Goal: Task Accomplishment & Management: Use online tool/utility

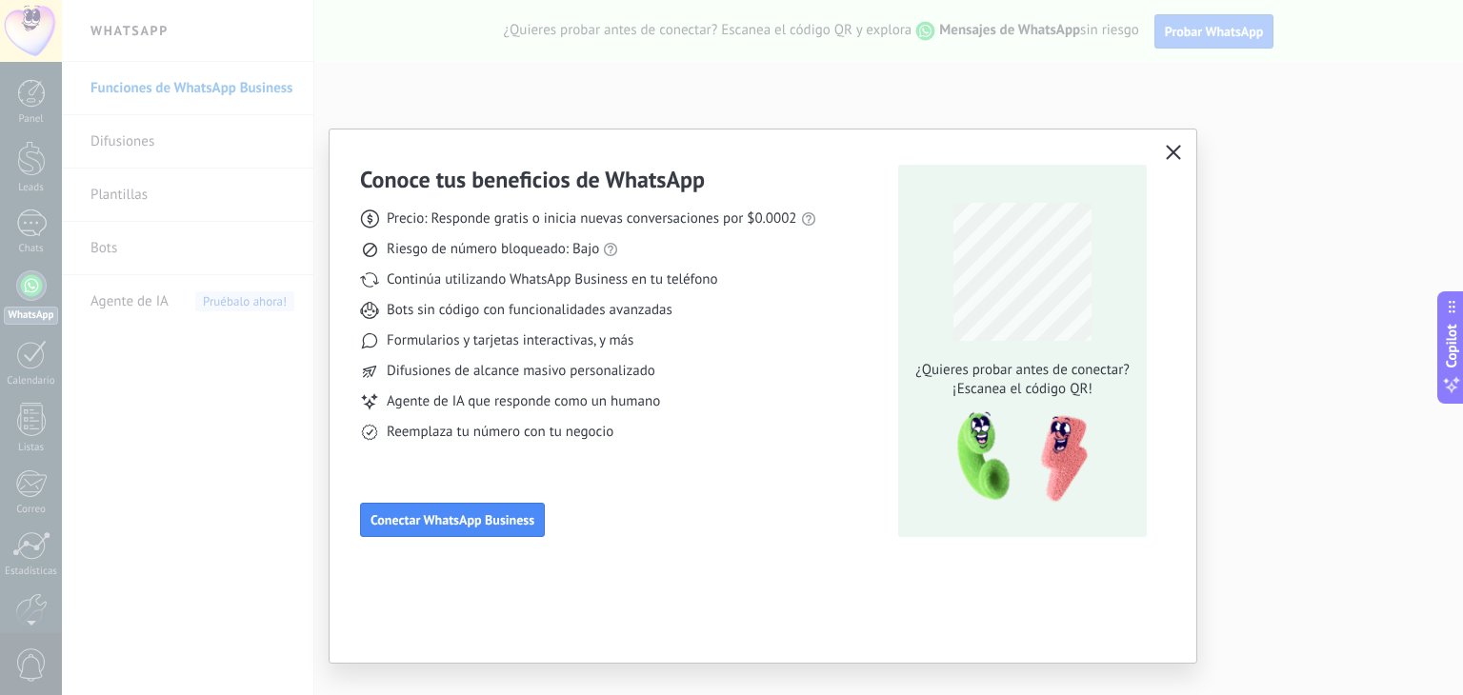
click at [428, 405] on span "Agente de IA que responde como un humano" at bounding box center [523, 401] width 273 height 19
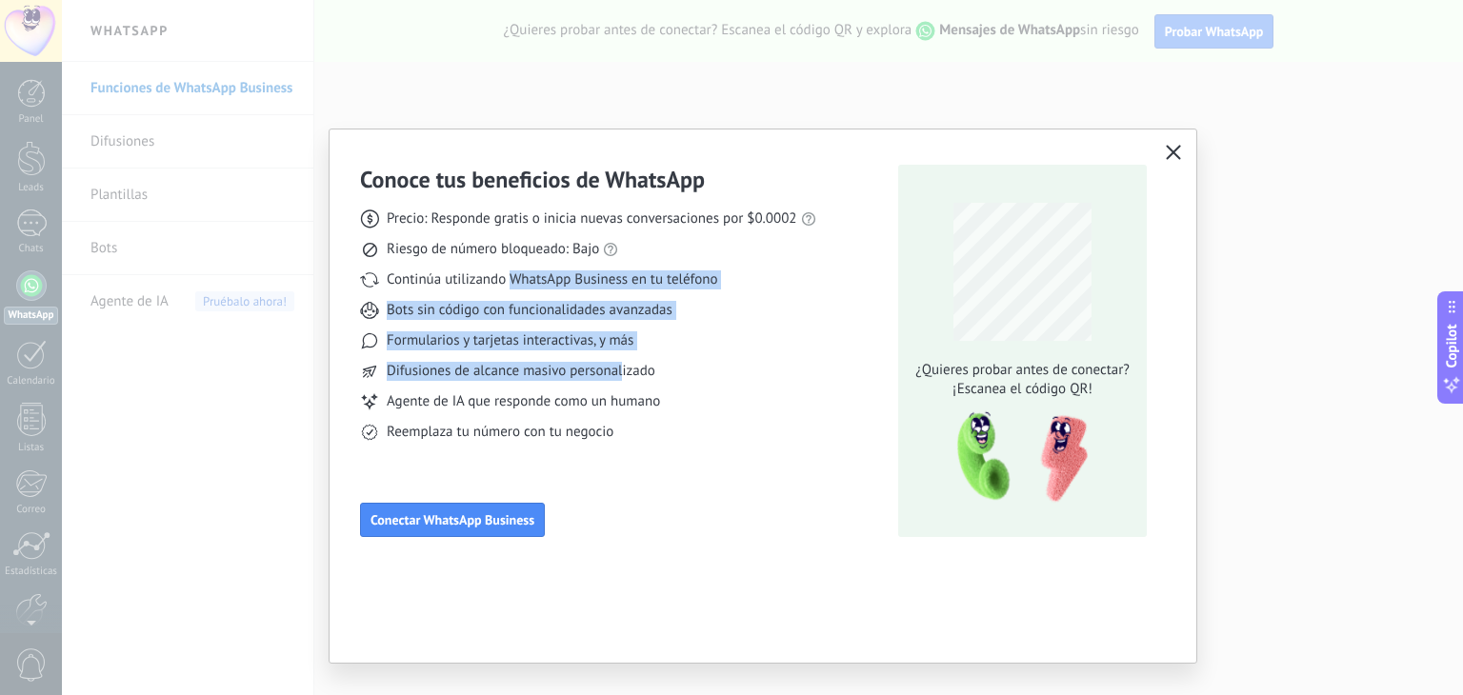
drag, startPoint x: 509, startPoint y: 265, endPoint x: 621, endPoint y: 378, distance: 159.6
click at [621, 378] on div "Precio: Responde gratis o inicia nuevas conversaciones por $0.0002 Riesgo de nú…" at bounding box center [588, 318] width 456 height 248
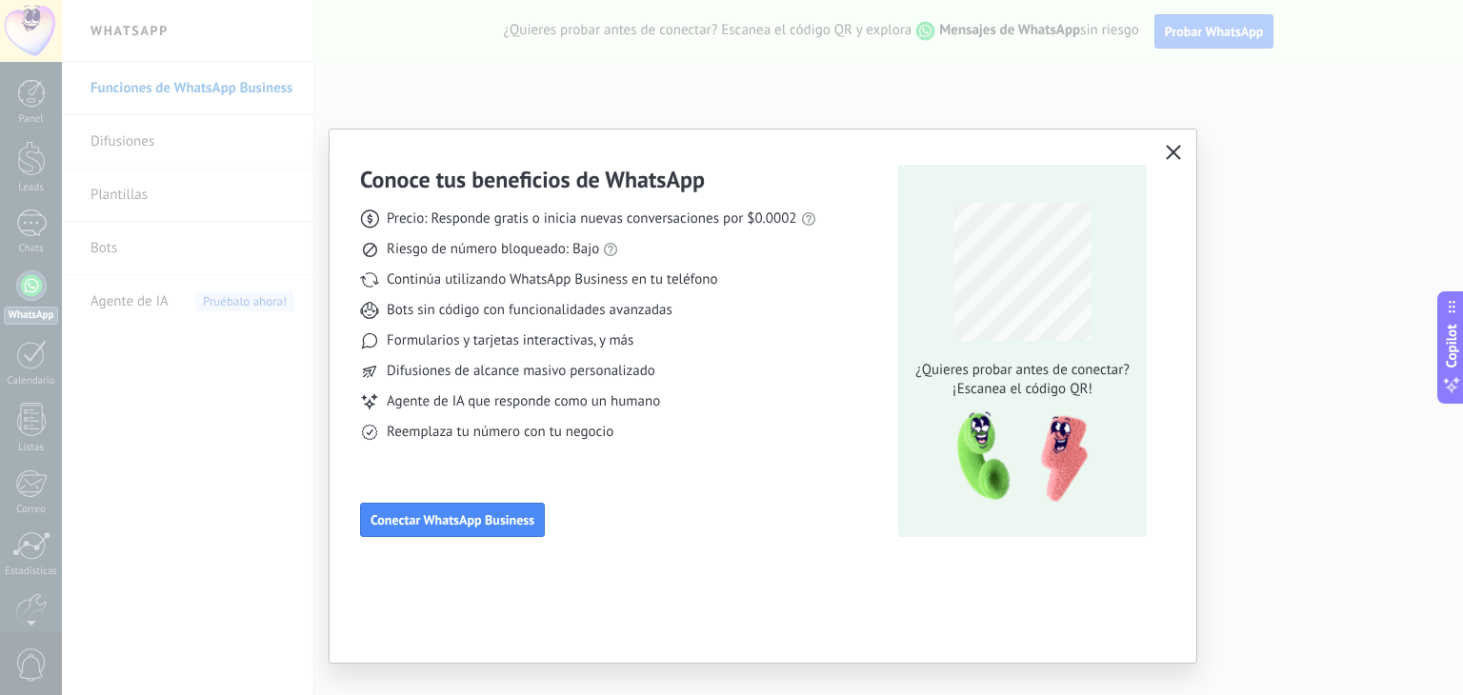
click at [607, 439] on span "Reemplaza tu número con tu negocio" at bounding box center [500, 432] width 227 height 19
click at [519, 369] on span "Difusiones de alcance masivo personalizado" at bounding box center [521, 371] width 269 height 19
click at [432, 526] on span "Conectar WhatsApp Business" at bounding box center [453, 519] width 164 height 13
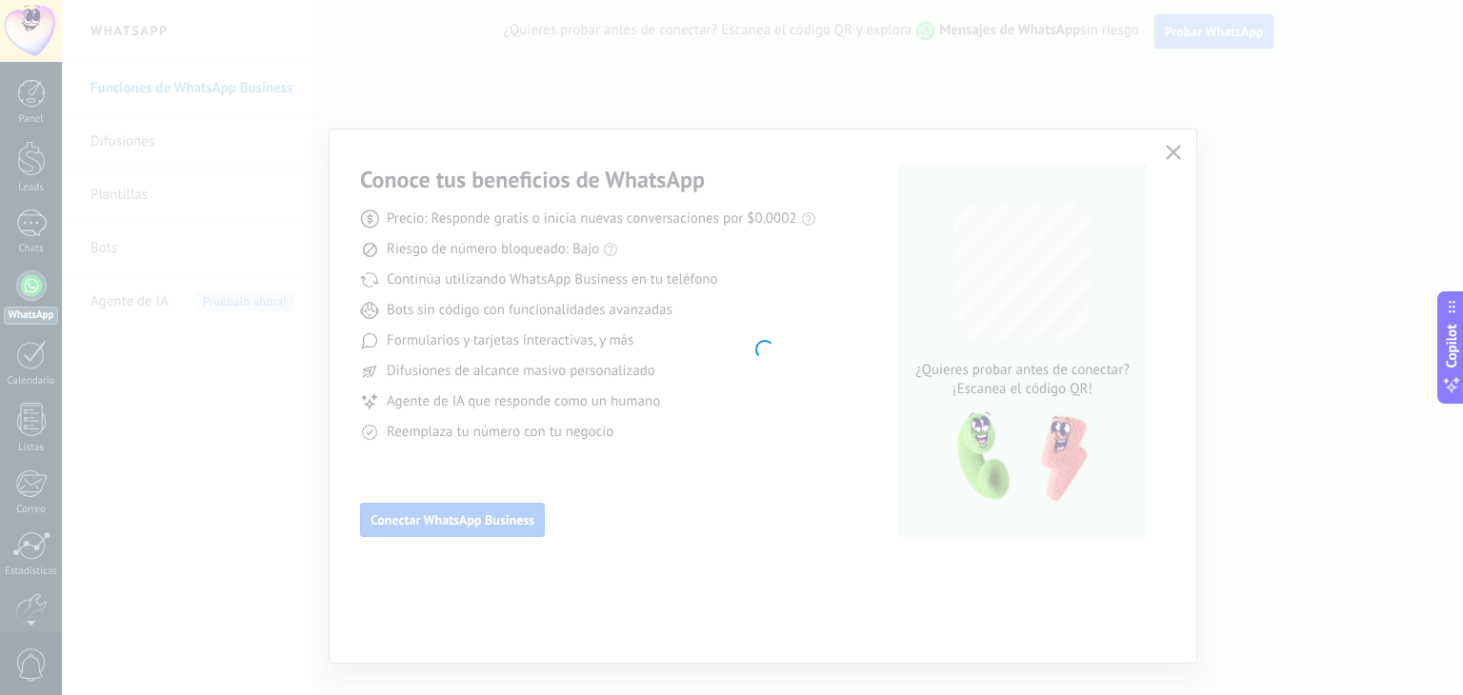
click at [1217, 219] on div at bounding box center [762, 347] width 1401 height 695
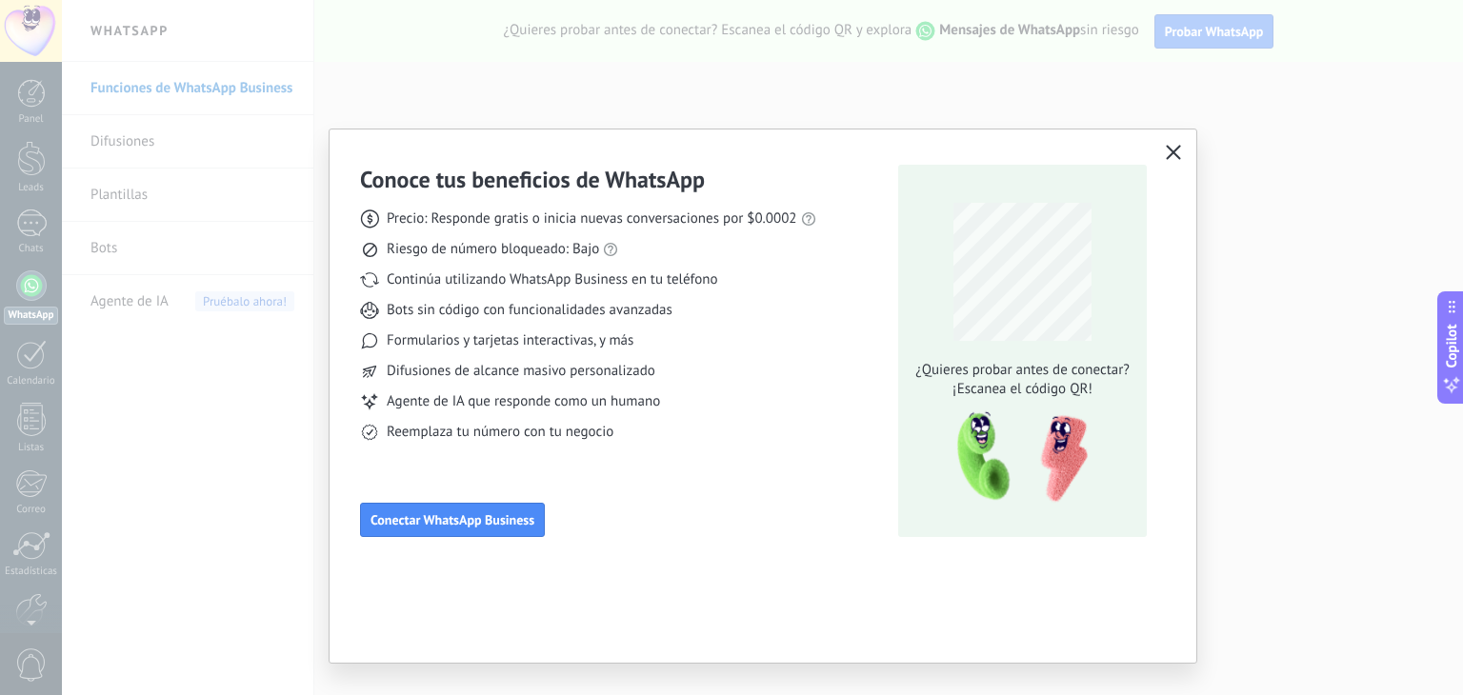
click at [1176, 146] on icon "button" at bounding box center [1173, 152] width 15 height 15
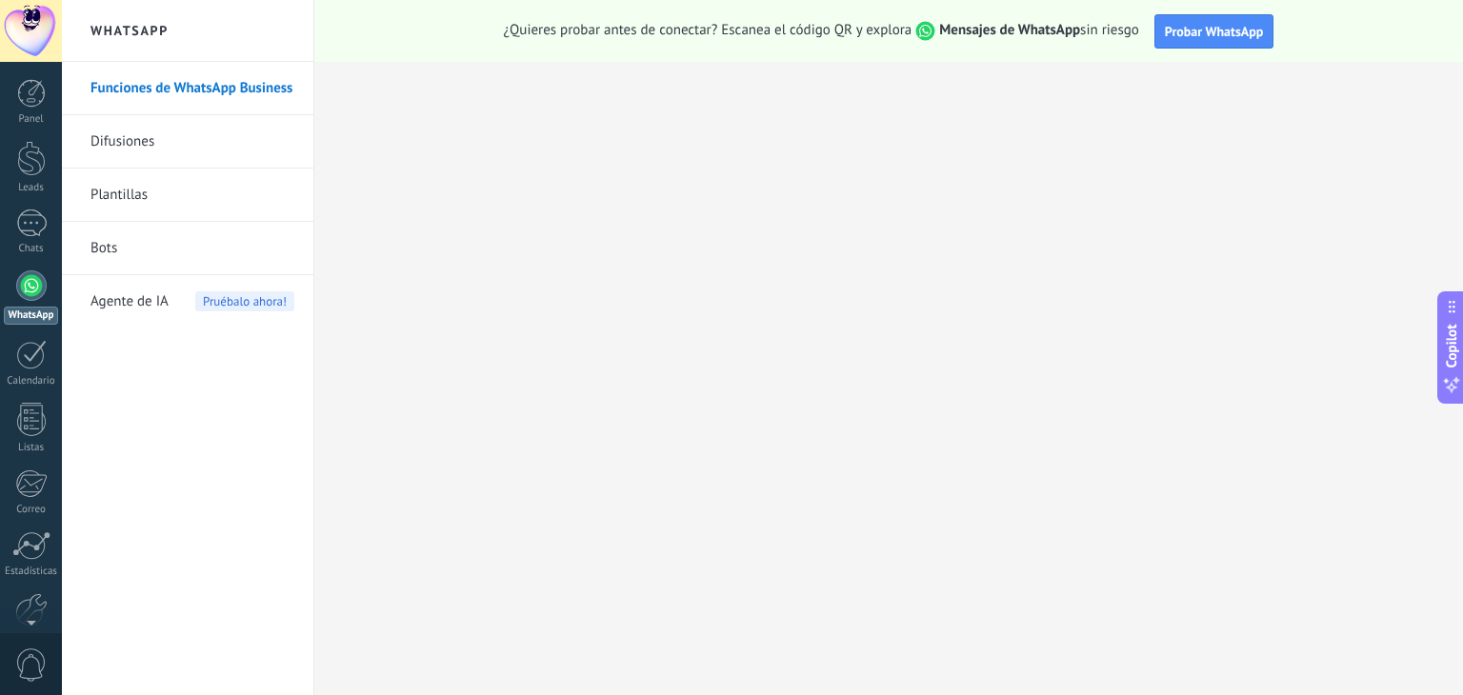
click at [1176, 146] on div at bounding box center [731, 347] width 1463 height 695
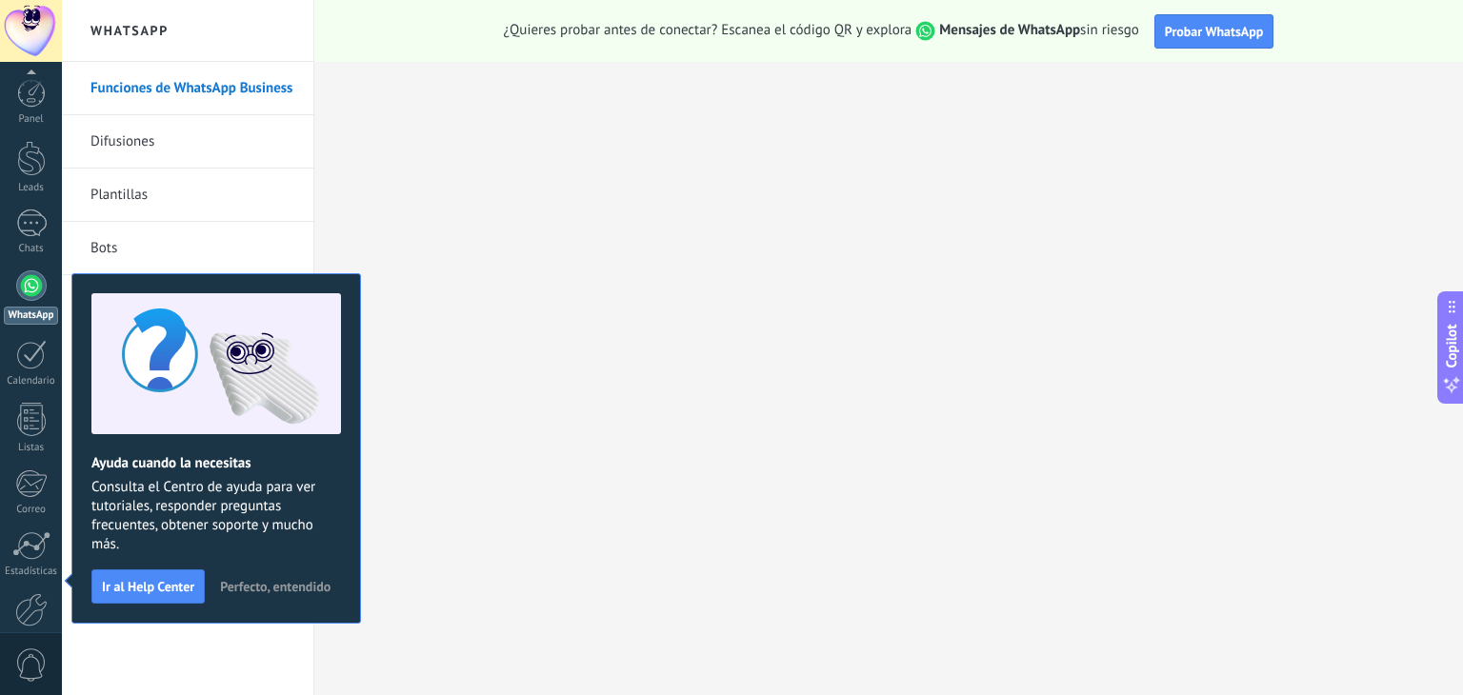
scroll to position [96, 0]
click at [34, 259] on div at bounding box center [31, 259] width 30 height 30
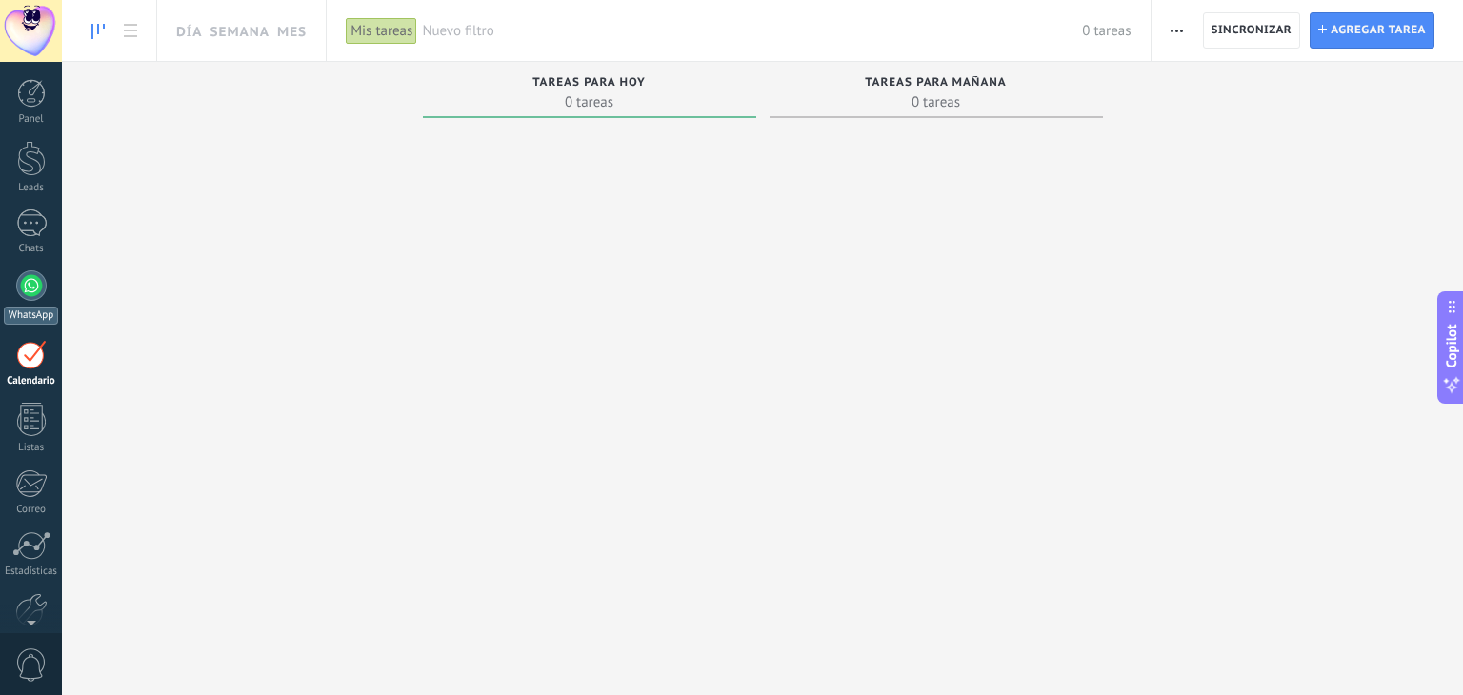
click at [38, 280] on div at bounding box center [31, 286] width 30 height 30
